Goal: Check status: Check status

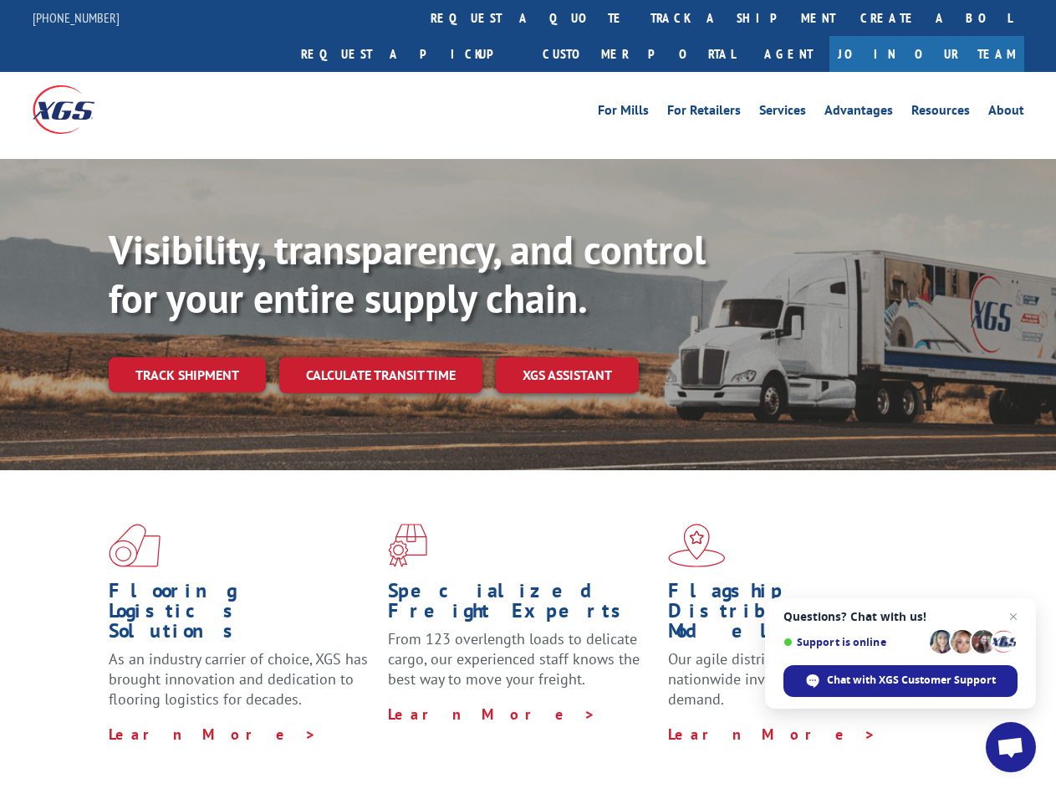
click at [528, 394] on div "Visibility, transparency, and control for your entire supply chain. Track shipm…" at bounding box center [583, 342] width 948 height 233
click at [638, 18] on link "track a shipment" at bounding box center [743, 18] width 210 height 36
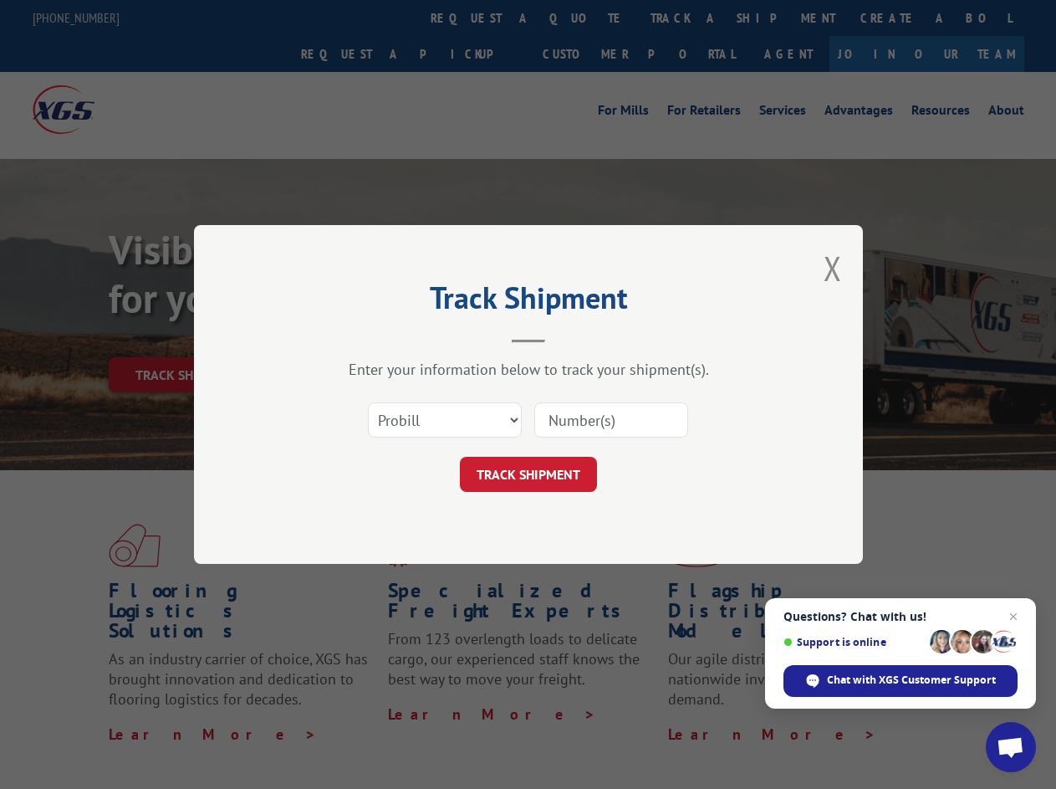
click at [584, 18] on div "Track Shipment Enter your information below to track your shipment(s). Select c…" at bounding box center [528, 394] width 1056 height 789
click at [688, 18] on div "Track Shipment Enter your information below to track your shipment(s). Select c…" at bounding box center [528, 394] width 1056 height 789
click at [186, 338] on div "Track Shipment Enter your information below to track your shipment(s). Select c…" at bounding box center [528, 394] width 1056 height 789
click at [380, 338] on header "Track Shipment" at bounding box center [529, 314] width 502 height 57
click at [568, 338] on header "Track Shipment" at bounding box center [529, 314] width 502 height 57
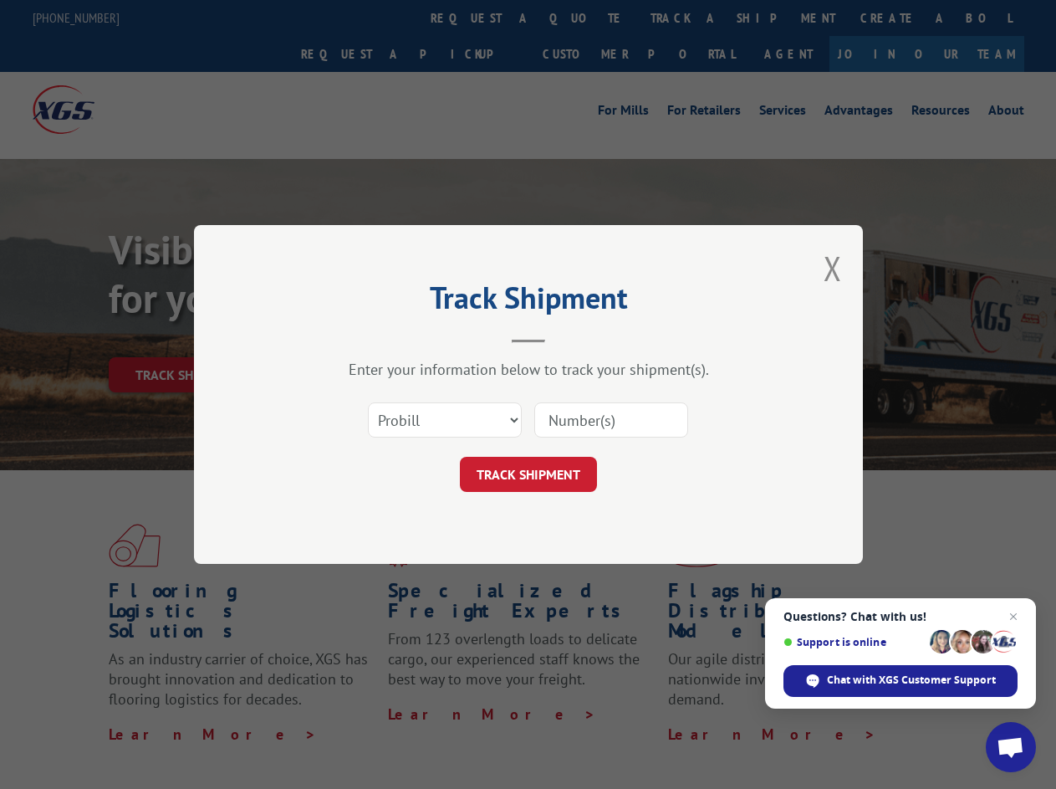
click at [1011, 747] on span "Open chat" at bounding box center [1011, 748] width 28 height 23
